Goal: Task Accomplishment & Management: Manage account settings

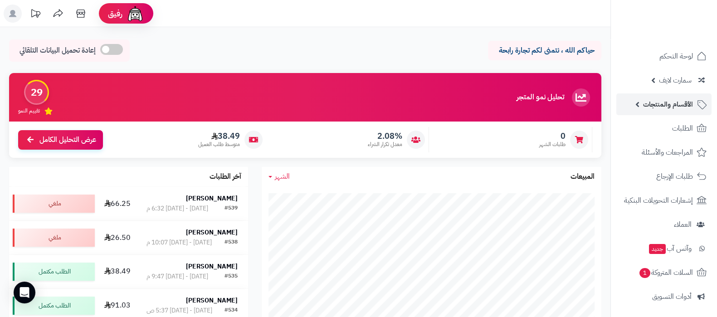
click at [664, 99] on span "الأقسام والمنتجات" at bounding box center [668, 104] width 50 height 13
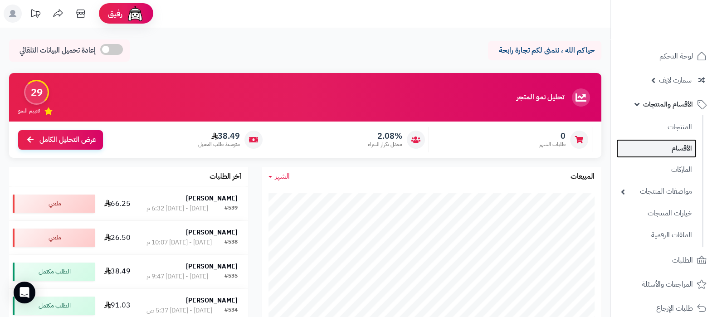
click at [670, 144] on link "الأقسام" at bounding box center [656, 148] width 80 height 19
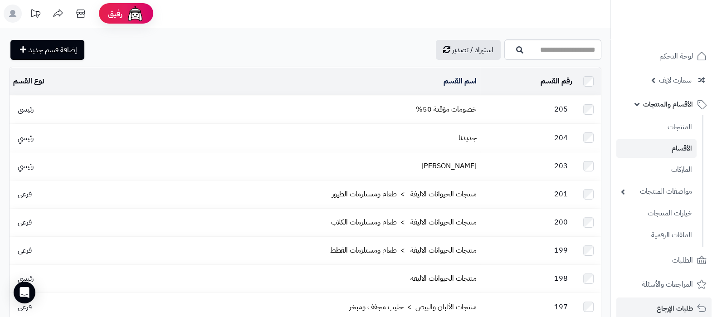
scroll to position [170, 0]
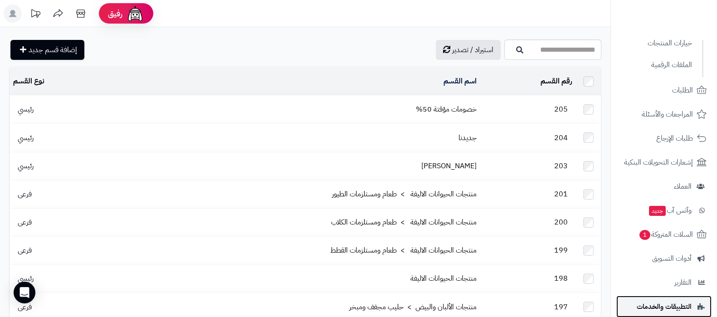
click at [659, 307] on span "التطبيقات والخدمات" at bounding box center [663, 306] width 55 height 13
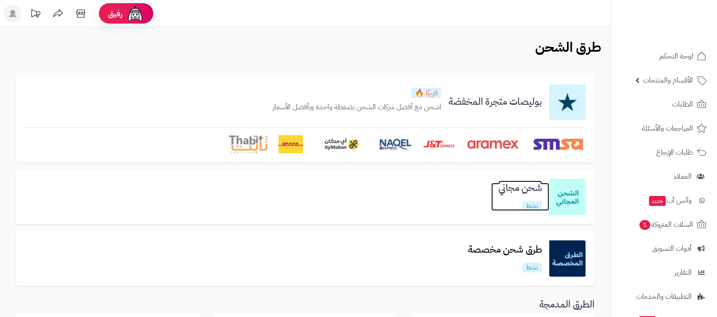
click at [517, 187] on h3 "شحن مجاني" at bounding box center [520, 188] width 58 height 10
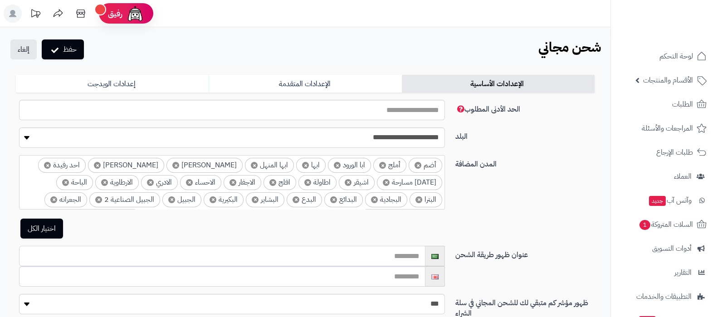
click at [401, 252] on input "text" at bounding box center [222, 256] width 406 height 20
type input "*********"
click at [408, 279] on input "text" at bounding box center [222, 276] width 406 height 20
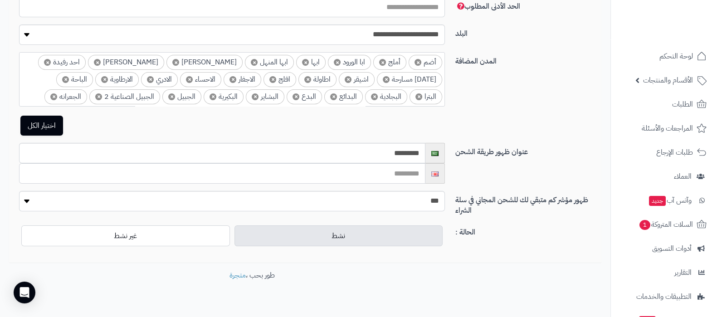
scroll to position [113, 0]
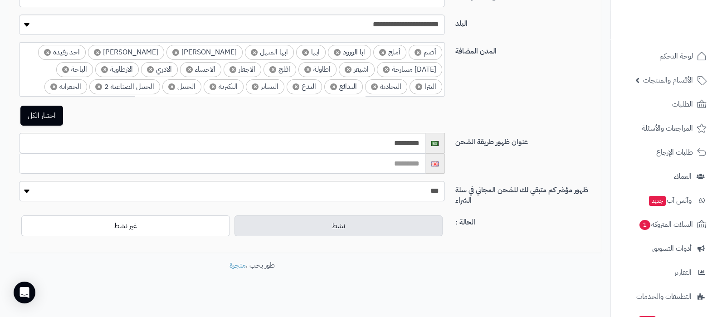
click at [400, 162] on input "text" at bounding box center [222, 163] width 406 height 20
click at [401, 144] on input "*********" at bounding box center [222, 143] width 406 height 20
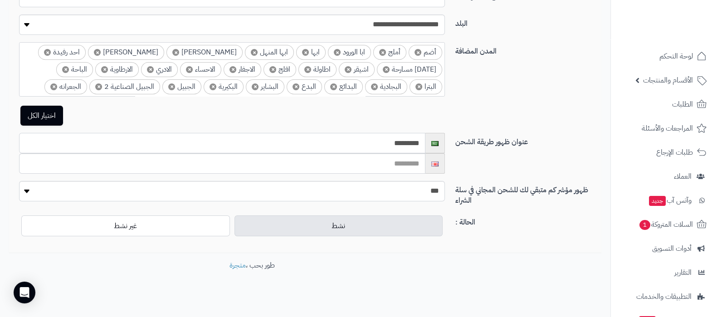
click at [401, 144] on input "*********" at bounding box center [222, 143] width 406 height 20
click at [401, 161] on input "text" at bounding box center [222, 163] width 406 height 20
click at [403, 145] on input "*********" at bounding box center [222, 143] width 406 height 20
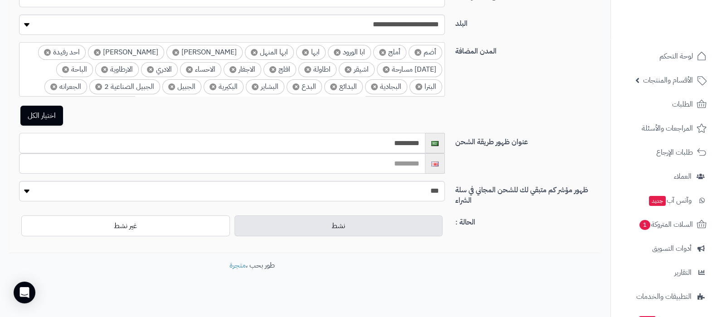
click at [403, 145] on input "*********" at bounding box center [222, 143] width 406 height 20
click at [397, 159] on input "text" at bounding box center [222, 163] width 406 height 20
paste input "*********"
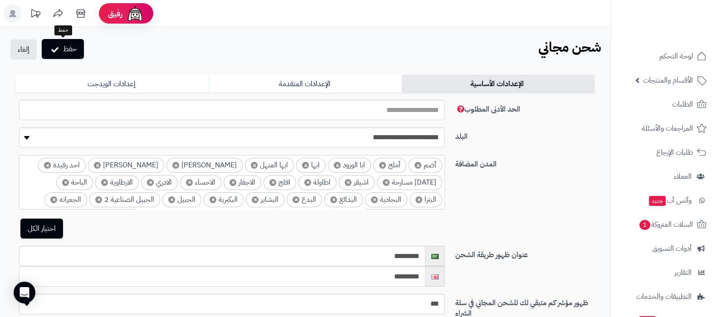
type input "*********"
click at [68, 50] on button "حفظ" at bounding box center [63, 49] width 42 height 20
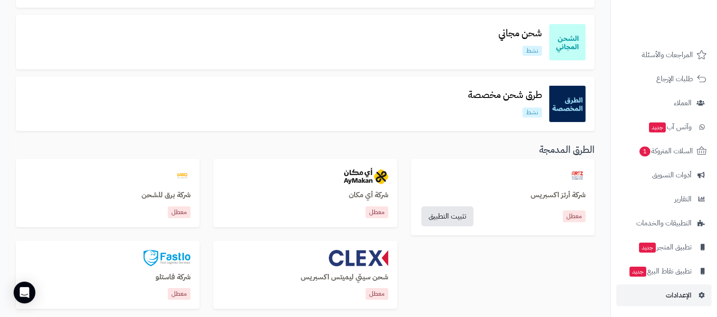
scroll to position [226, 0]
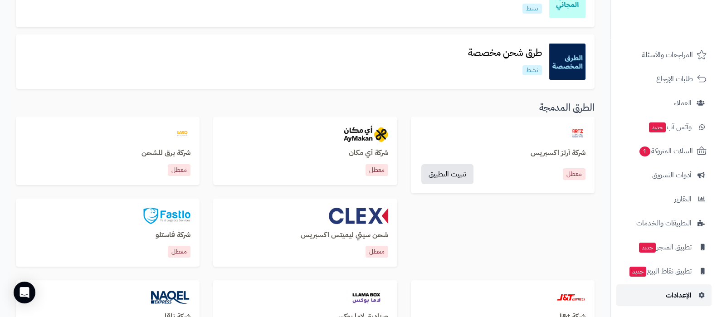
click at [678, 292] on span "الإعدادات" at bounding box center [678, 295] width 26 height 13
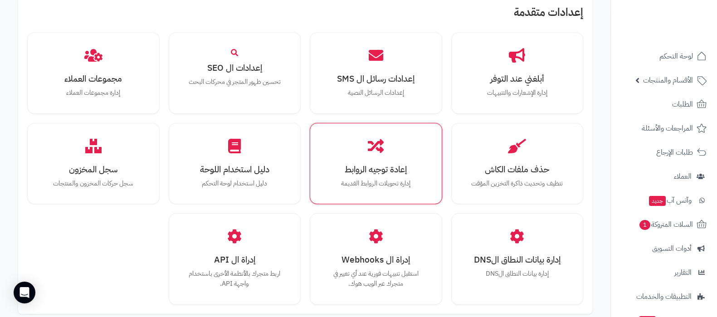
scroll to position [838, 0]
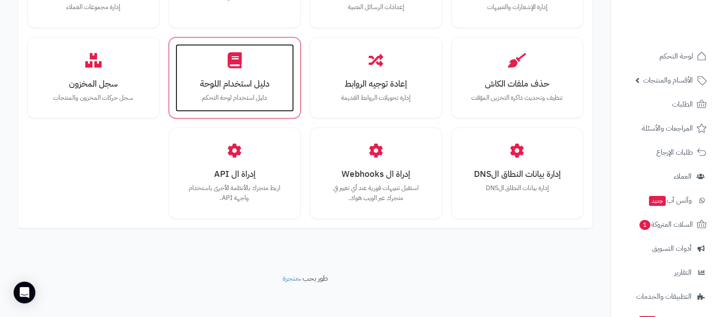
click at [247, 80] on h3 "دليل استخدام اللوحة" at bounding box center [234, 84] width 101 height 10
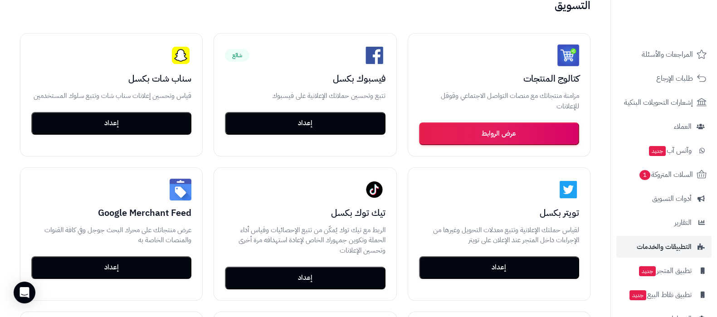
scroll to position [121, 0]
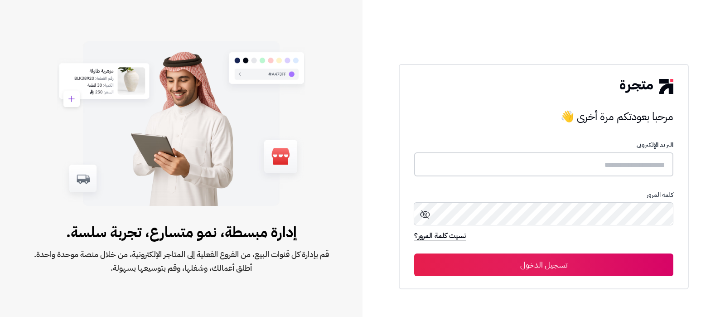
click at [557, 171] on input "text" at bounding box center [543, 164] width 259 height 24
type input "**********"
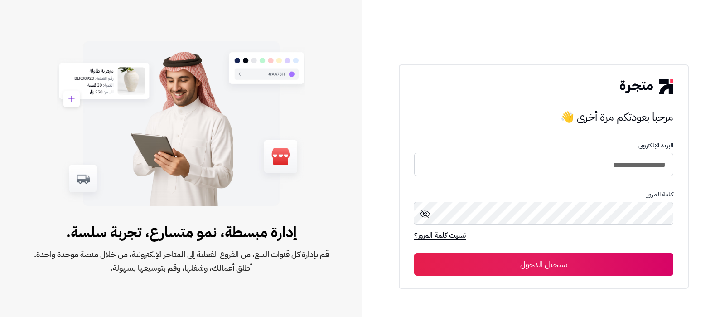
click at [509, 267] on button "تسجيل الدخول" at bounding box center [543, 264] width 259 height 23
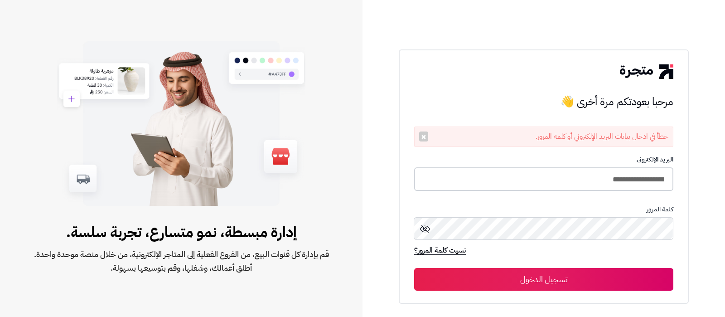
drag, startPoint x: 541, startPoint y: 178, endPoint x: 521, endPoint y: 180, distance: 20.1
click at [541, 178] on input "**********" at bounding box center [543, 179] width 259 height 24
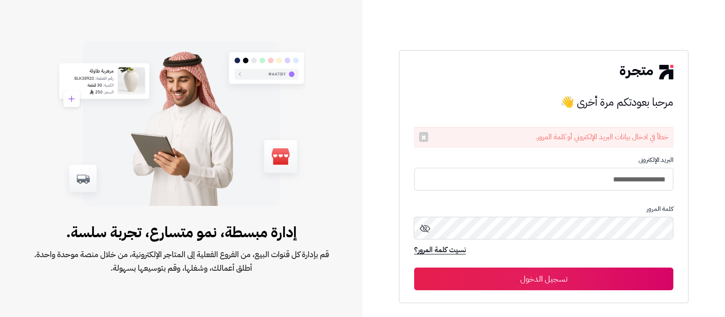
type input "**********"
click at [414, 267] on button "تسجيل الدخول" at bounding box center [543, 278] width 259 height 23
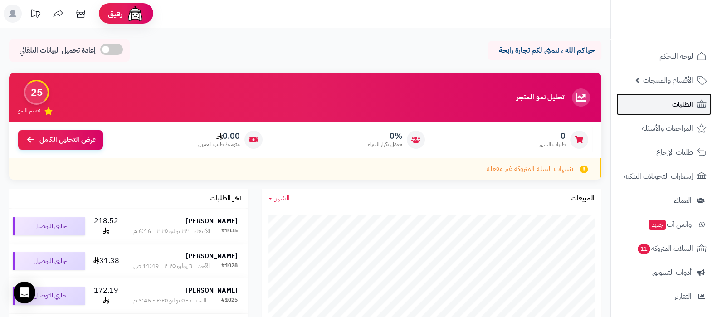
click at [669, 101] on link "الطلبات" at bounding box center [663, 104] width 95 height 22
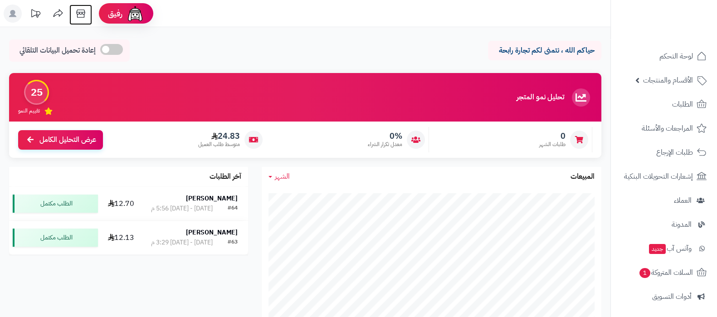
click at [82, 14] on icon at bounding box center [81, 14] width 18 height 18
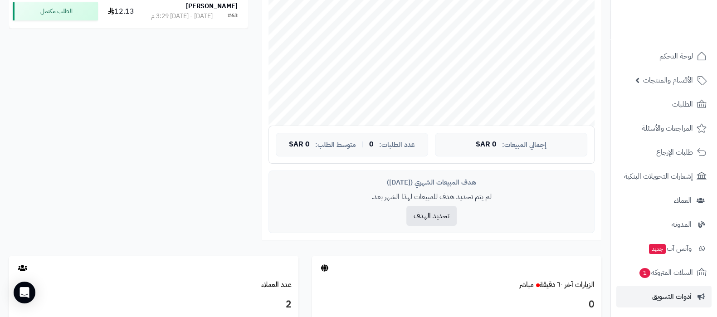
scroll to position [122, 0]
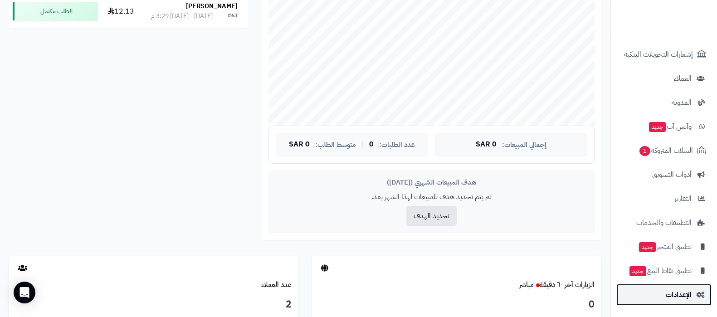
click at [671, 302] on link "الإعدادات" at bounding box center [663, 295] width 95 height 22
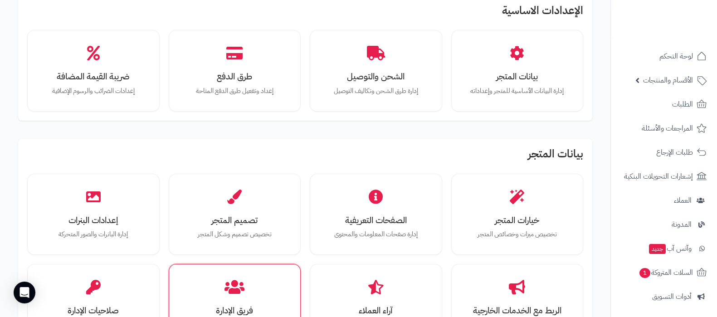
scroll to position [113, 0]
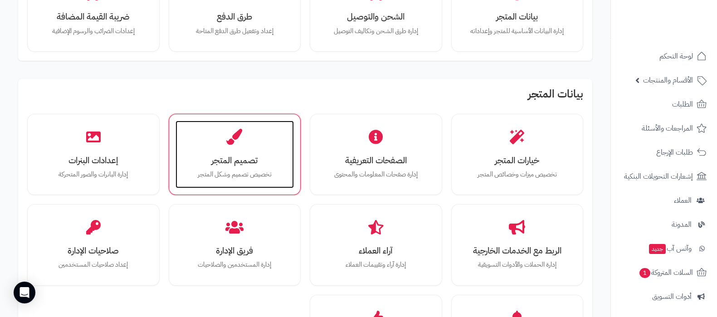
click at [231, 161] on h3 "تصميم المتجر" at bounding box center [234, 160] width 101 height 10
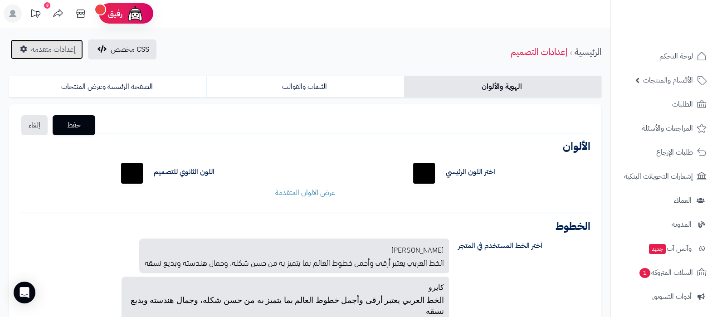
click at [51, 49] on span "إعدادات متقدمة" at bounding box center [53, 49] width 44 height 11
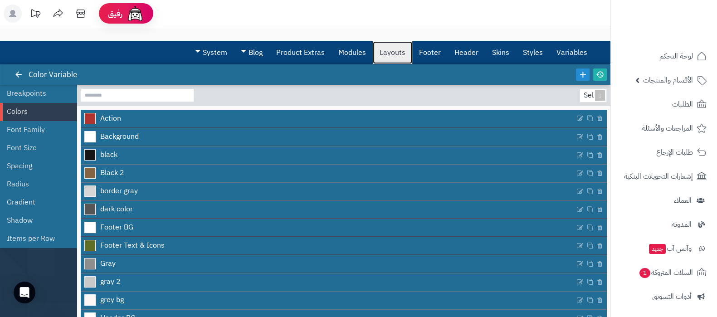
click at [392, 51] on link "Layouts" at bounding box center [392, 52] width 39 height 23
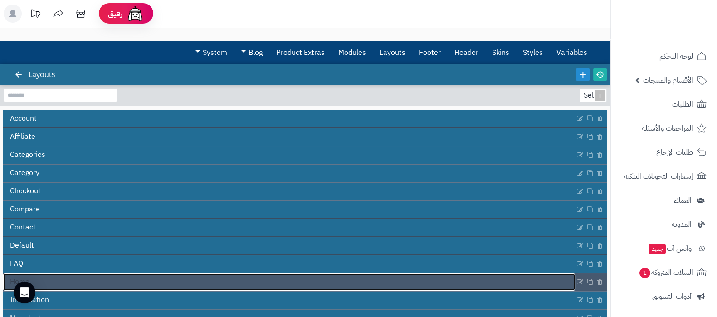
click at [317, 281] on link "Home" at bounding box center [289, 281] width 572 height 17
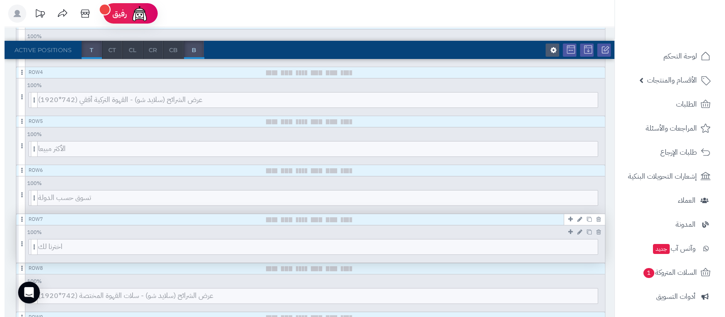
scroll to position [283, 0]
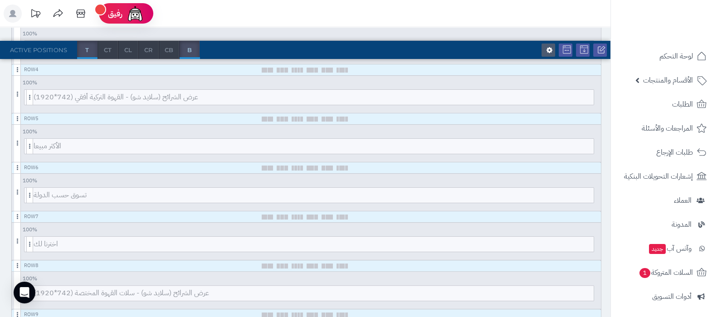
click at [577, 239] on div at bounding box center [582, 244] width 21 height 15
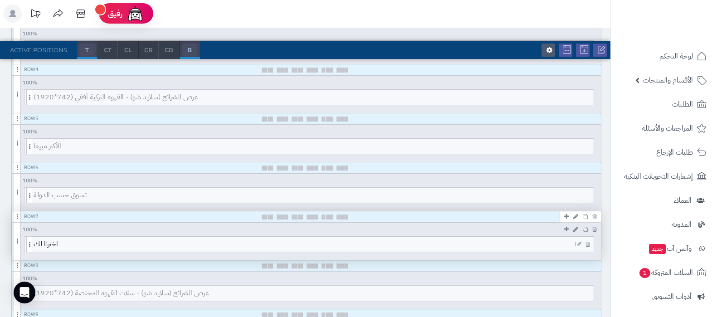
click at [577, 243] on icon at bounding box center [578, 244] width 6 height 6
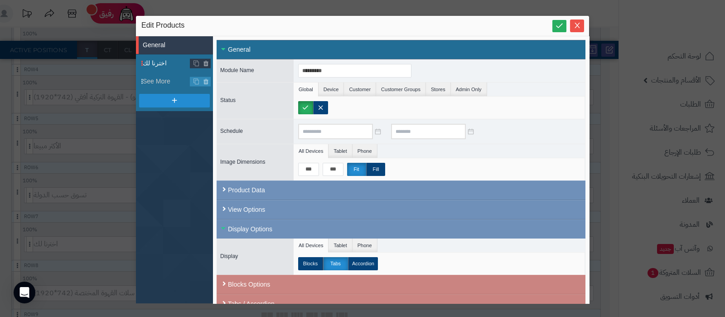
click at [169, 64] on span "اخترنا لك" at bounding box center [167, 63] width 48 height 10
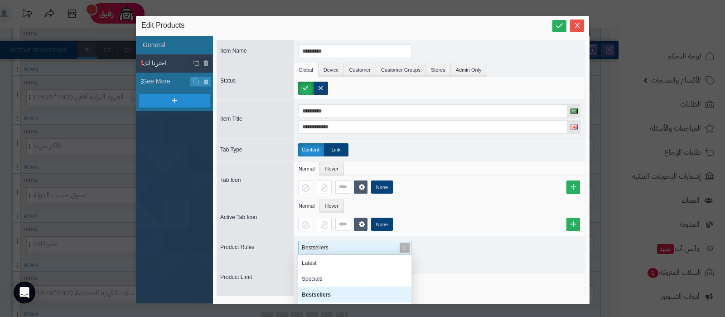
scroll to position [310, 0]
click at [405, 246] on span at bounding box center [404, 247] width 13 height 13
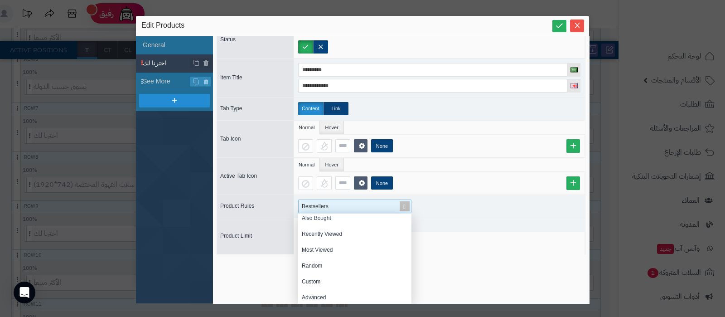
scroll to position [99, 0]
click at [322, 262] on div "Random" at bounding box center [354, 265] width 113 height 16
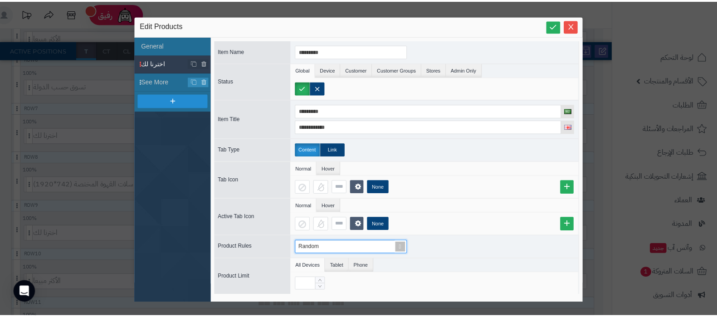
scroll to position [0, 0]
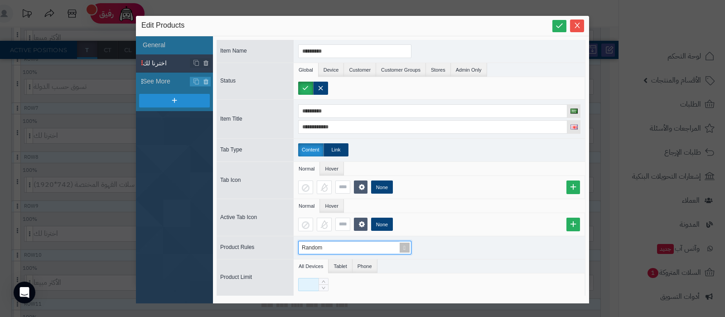
click at [302, 286] on input at bounding box center [308, 284] width 21 height 13
type input "*"
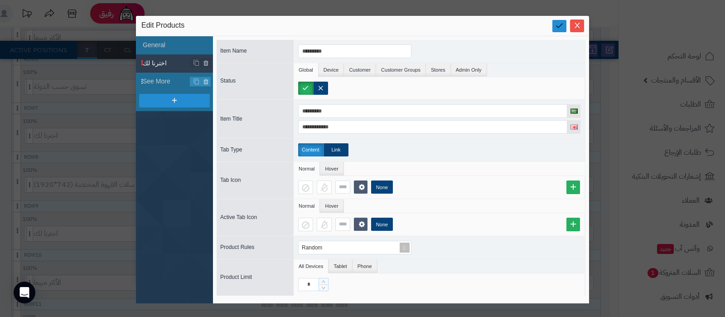
click at [557, 26] on icon at bounding box center [559, 25] width 9 height 9
click at [576, 29] on button "Close" at bounding box center [577, 25] width 14 height 13
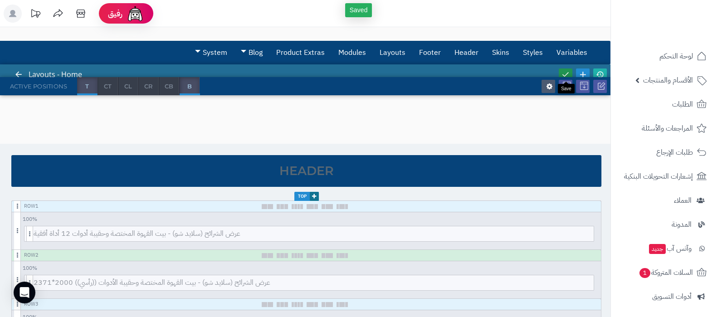
click at [567, 71] on icon at bounding box center [565, 74] width 8 height 8
click at [597, 72] on icon at bounding box center [600, 74] width 8 height 8
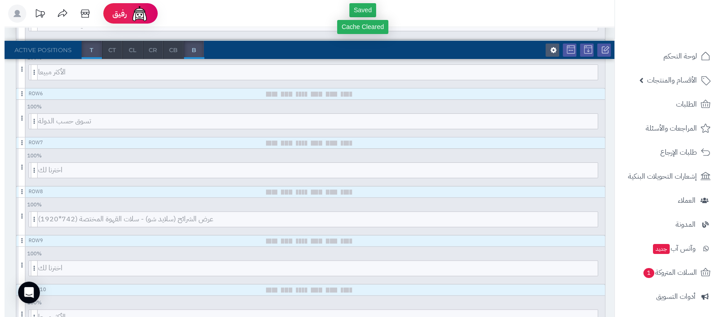
scroll to position [340, 0]
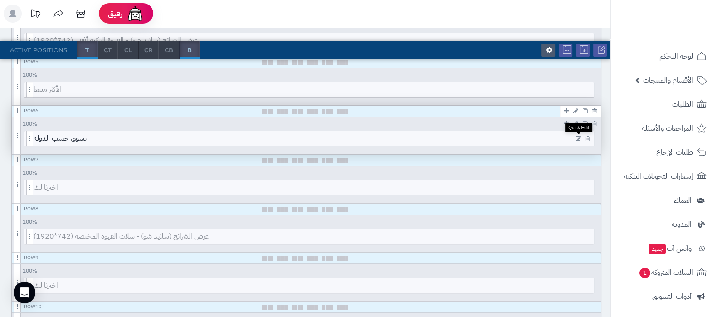
click at [576, 136] on icon at bounding box center [578, 139] width 6 height 6
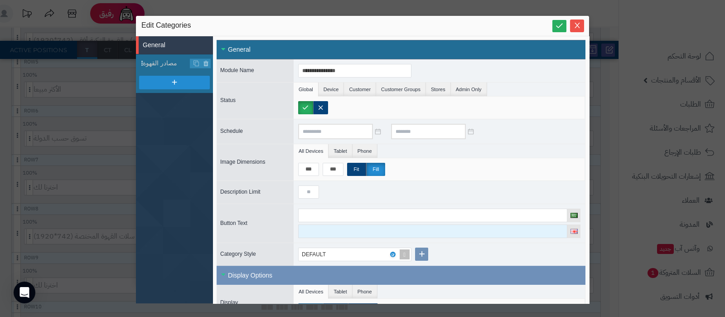
scroll to position [97, 0]
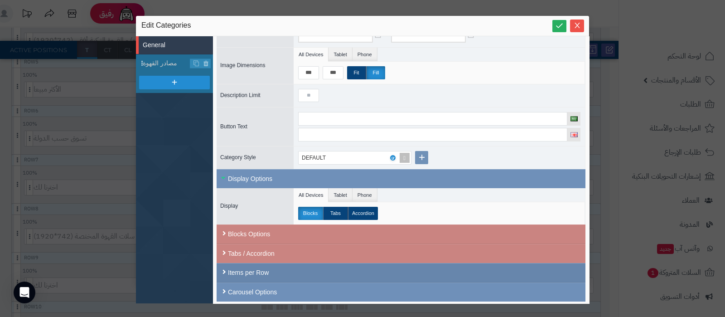
click at [288, 277] on div "Items per Row" at bounding box center [401, 272] width 369 height 19
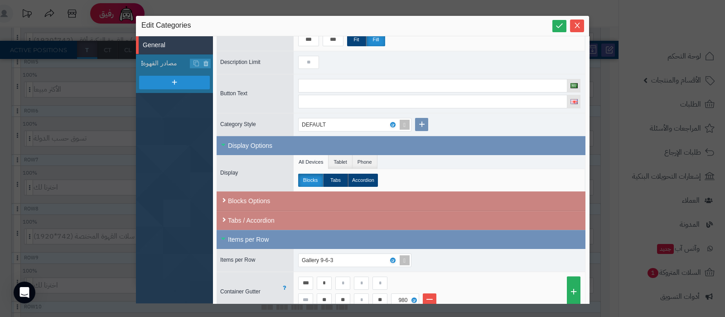
scroll to position [159, 0]
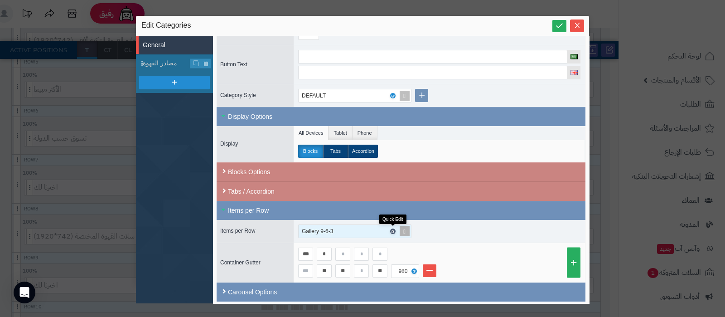
click at [393, 229] on icon at bounding box center [392, 231] width 3 height 4
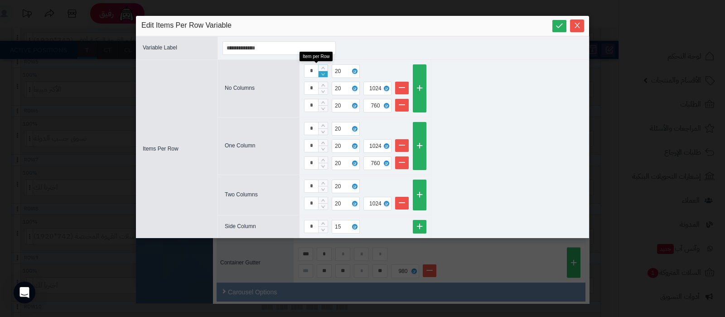
click at [324, 72] on icon "Decrease Value" at bounding box center [323, 74] width 4 height 5
type input "*"
click at [324, 72] on icon "Decrease Value" at bounding box center [323, 74] width 4 height 5
click at [323, 92] on icon "Decrease Value" at bounding box center [323, 91] width 4 height 2
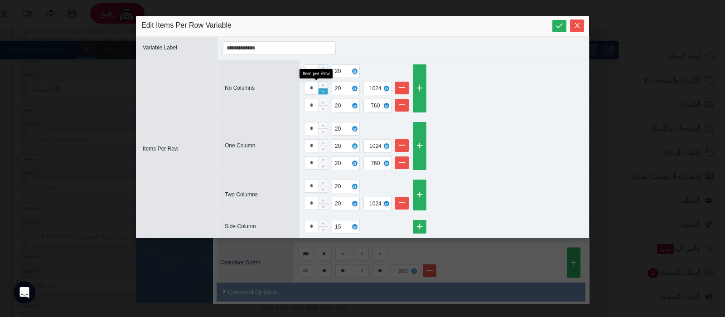
click at [323, 92] on icon "Decrease Value" at bounding box center [323, 91] width 4 height 2
type input "*"
click at [323, 92] on icon "Decrease Value" at bounding box center [323, 91] width 4 height 2
click at [553, 20] on link at bounding box center [559, 26] width 14 height 12
click at [577, 24] on icon "Close" at bounding box center [577, 24] width 7 height 7
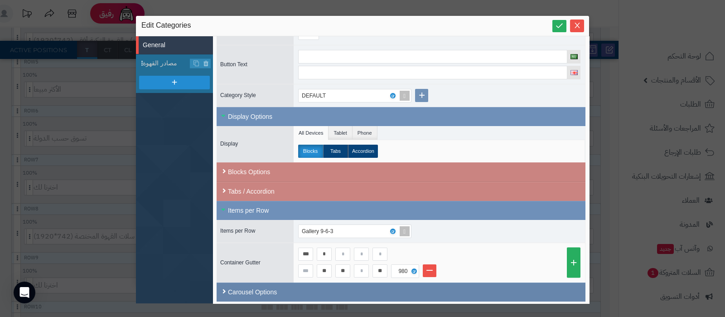
click at [273, 289] on div "Carousel Options" at bounding box center [401, 291] width 369 height 19
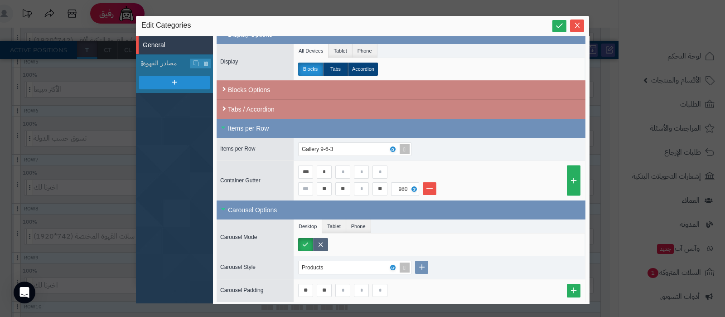
click at [320, 243] on label at bounding box center [320, 244] width 15 height 13
click at [557, 23] on icon at bounding box center [559, 25] width 9 height 9
click at [577, 24] on icon "Close" at bounding box center [577, 25] width 5 height 5
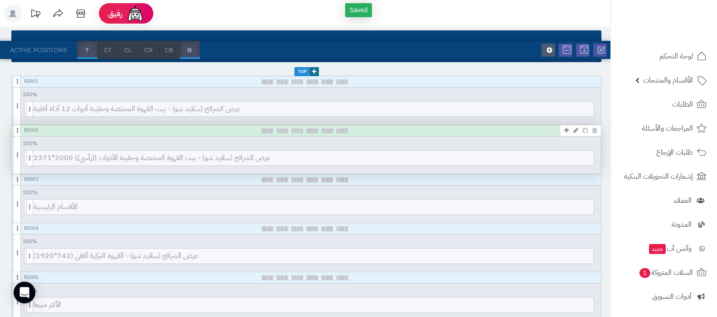
scroll to position [0, 0]
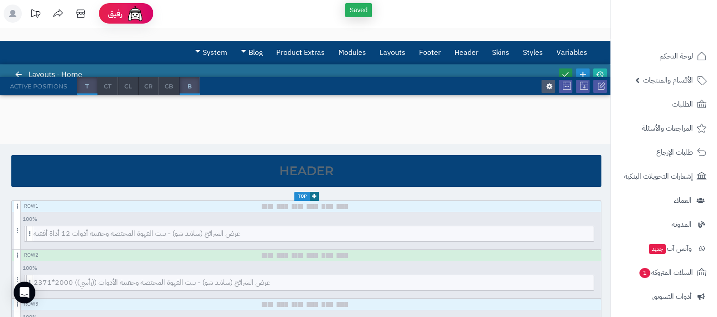
click at [568, 76] on icon at bounding box center [565, 74] width 8 height 8
click at [599, 73] on icon at bounding box center [600, 74] width 8 height 8
